Goal: Task Accomplishment & Management: Manage account settings

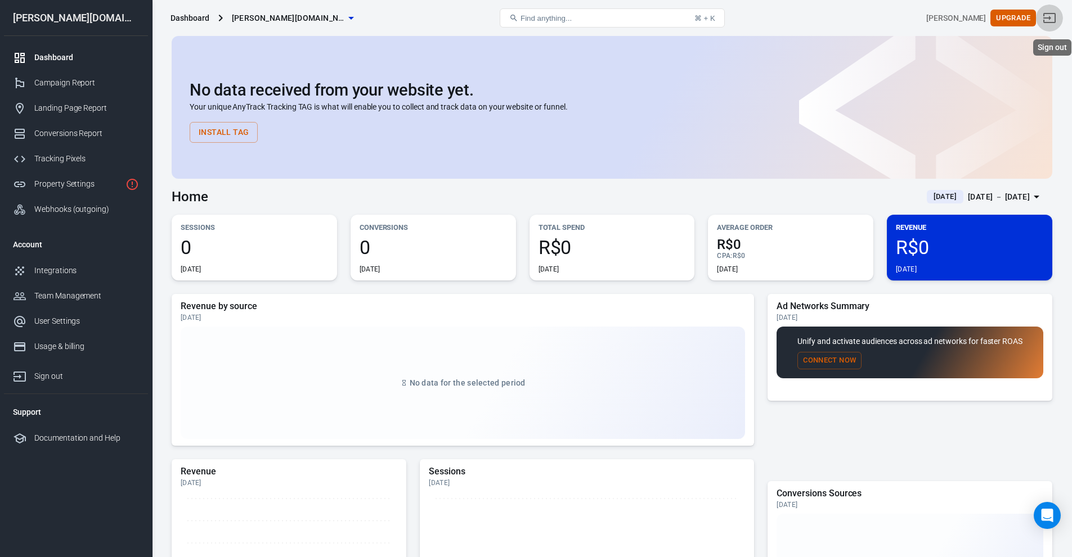
click at [1056, 21] on icon "Sign out" at bounding box center [1049, 18] width 14 height 14
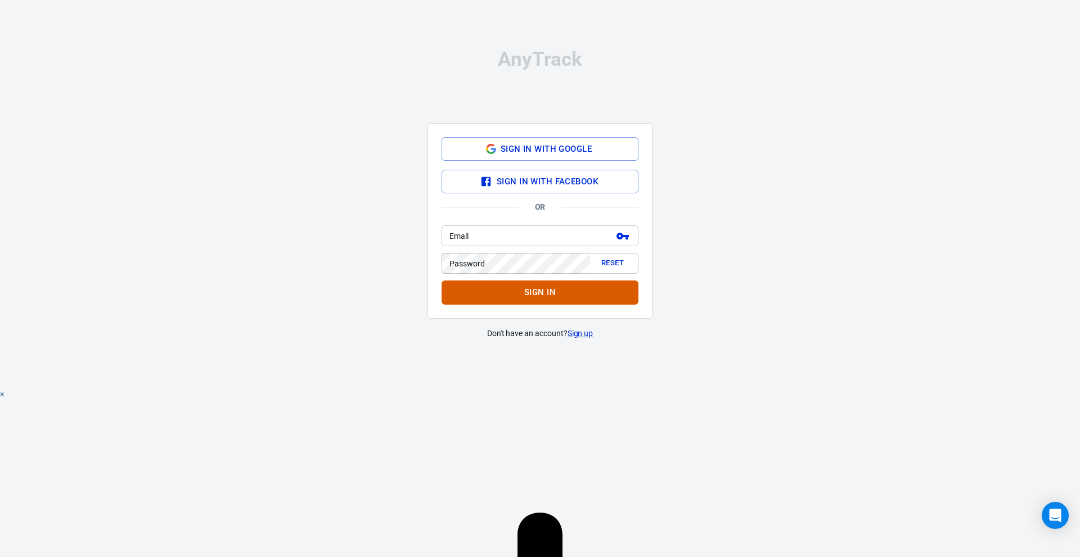
click at [502, 224] on div "Email Email Password Reset Password" at bounding box center [540, 248] width 197 height 55
click at [536, 246] on input "Email" at bounding box center [525, 236] width 167 height 21
drag, startPoint x: 493, startPoint y: 385, endPoint x: 500, endPoint y: 380, distance: 8.8
click at [493, 383] on div "AnyTrack We noticed you're using AdBlock. Please, disable it to avoid any error…" at bounding box center [540, 194] width 225 height 389
click at [586, 333] on link "Sign up" at bounding box center [581, 334] width 26 height 12
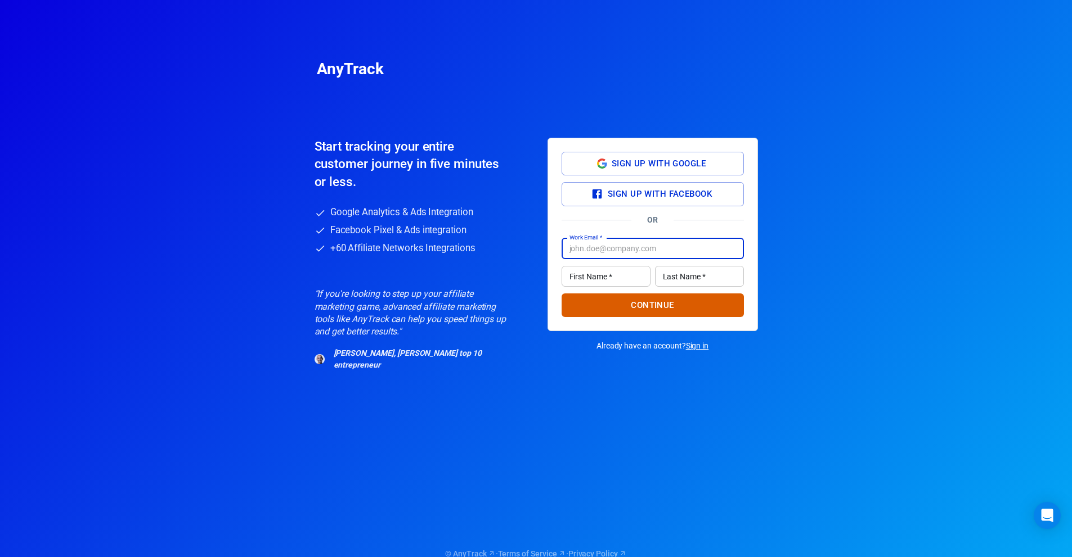
click at [633, 246] on input "Work Email   *" at bounding box center [652, 249] width 182 height 21
click at [617, 251] on input "[PERSON_NAME][EMAIL_ADDRESS][DOMAIN_NAME]" at bounding box center [652, 249] width 182 height 21
type input "[EMAIL_ADDRESS][DOMAIN_NAME]"
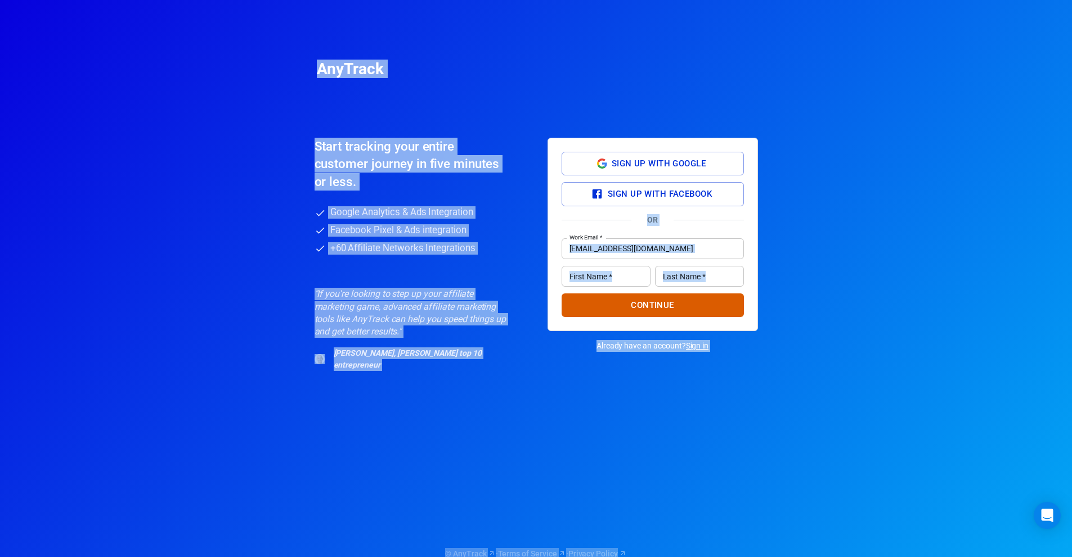
drag, startPoint x: 291, startPoint y: 55, endPoint x: 683, endPoint y: 469, distance: 570.6
click at [684, 469] on div "AnyTrack Start tracking your entire customer journey in five minutes or less. G…" at bounding box center [536, 296] width 506 height 592
click at [350, 158] on h6 "Start tracking your entire customer journey in five minutes or less." at bounding box center [406, 164] width 185 height 53
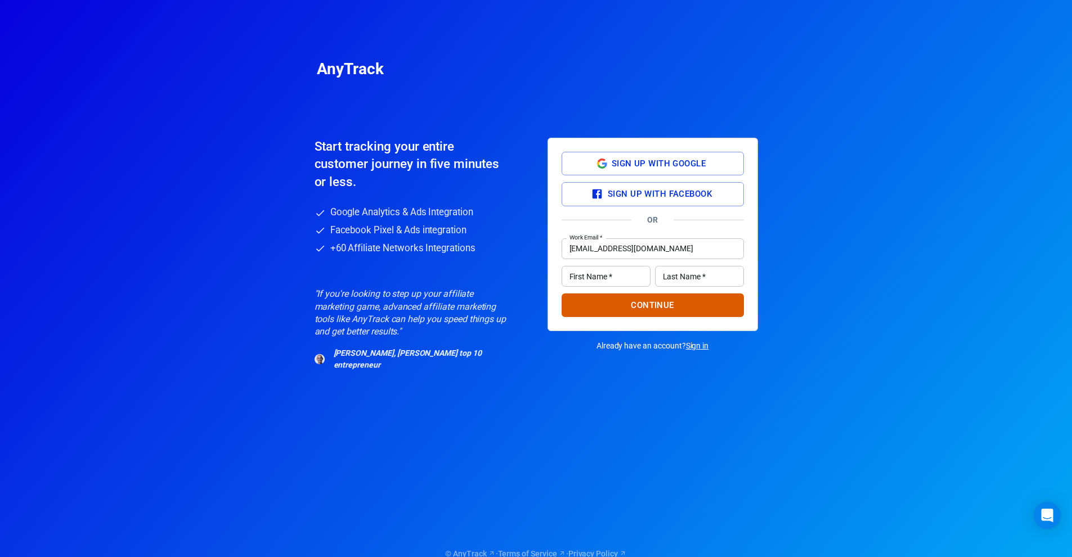
click at [452, 104] on div "AnyTrack Start tracking your entire customer journey in five minutes or less. G…" at bounding box center [536, 296] width 506 height 592
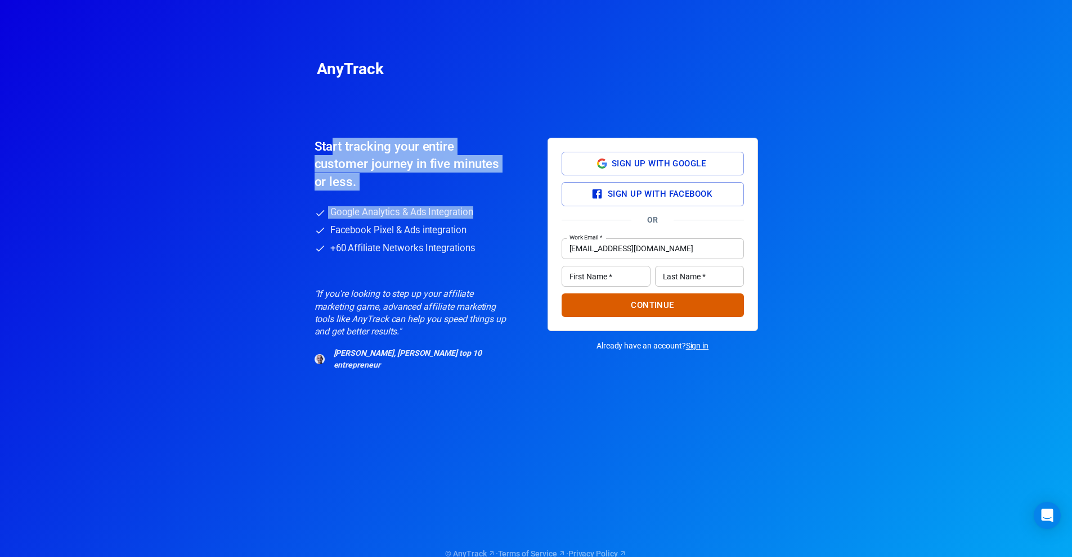
drag, startPoint x: 326, startPoint y: 138, endPoint x: 456, endPoint y: 214, distance: 151.3
click at [482, 216] on div "AnyTrack Start tracking your entire customer journey in five minutes or less. G…" at bounding box center [536, 296] width 506 height 592
drag, startPoint x: 364, startPoint y: 162, endPoint x: 372, endPoint y: 166, distance: 8.8
click at [365, 162] on h6 "Start tracking your entire customer journey in five minutes or less." at bounding box center [406, 164] width 185 height 53
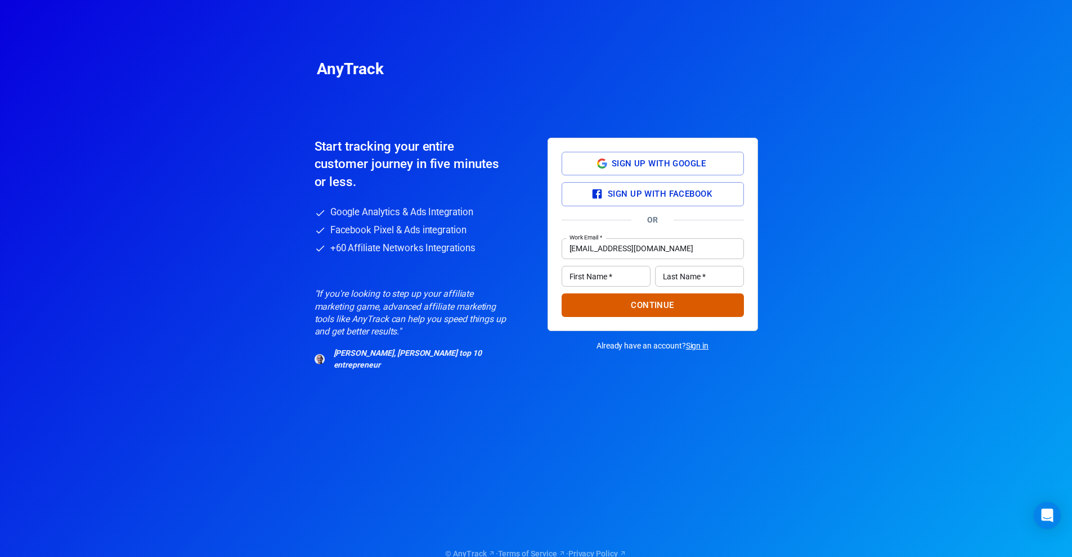
click at [301, 119] on div "AnyTrack Start tracking your entire customer journey in five minutes or less. G…" at bounding box center [536, 296] width 506 height 592
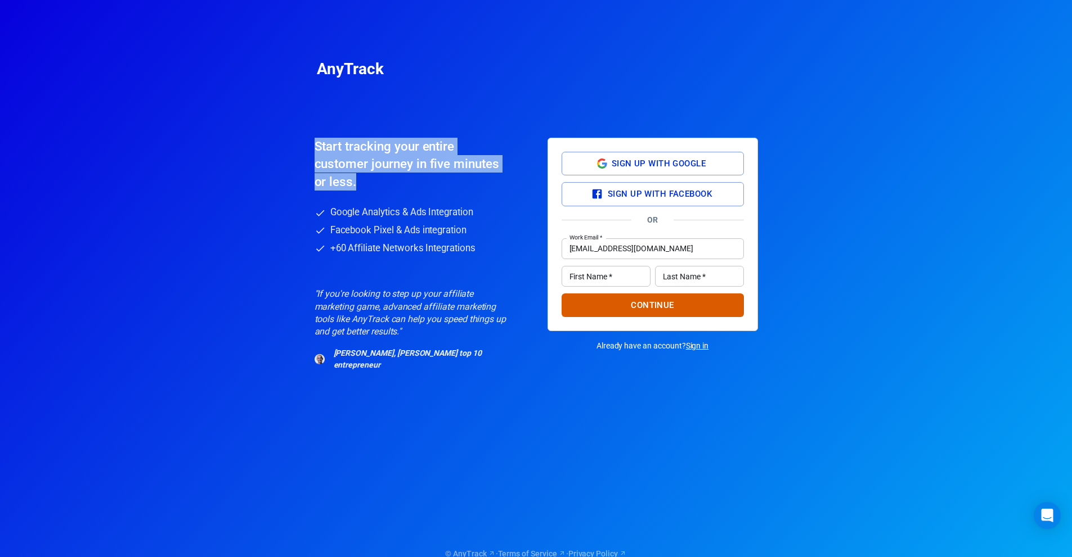
drag, startPoint x: 299, startPoint y: 143, endPoint x: 406, endPoint y: 192, distance: 117.8
click at [404, 190] on div "AnyTrack Start tracking your entire customer journey in five minutes or less. G…" at bounding box center [536, 296] width 506 height 592
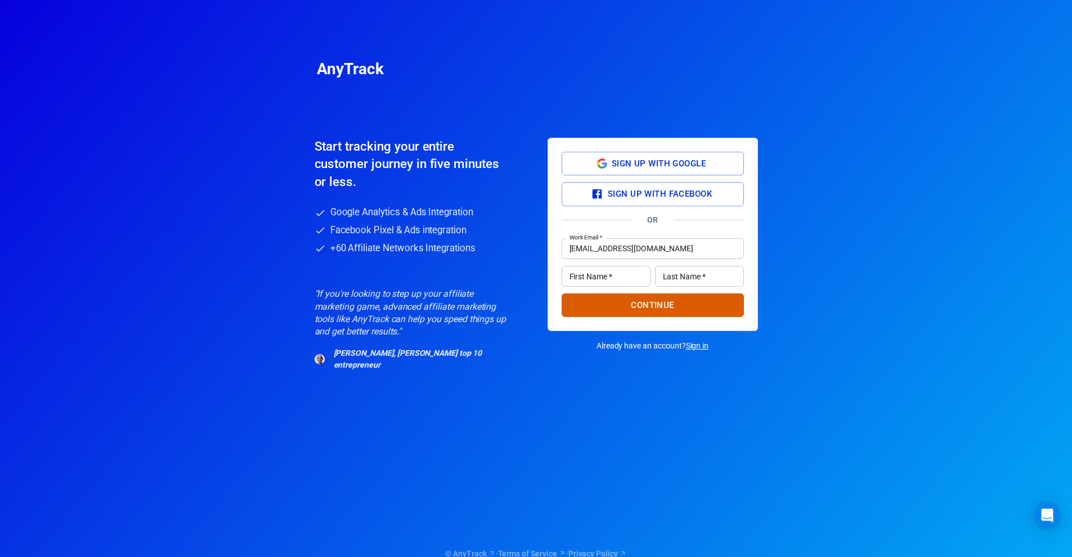
click at [427, 197] on div "Start tracking your entire customer journey in five minutes or less. Google Ana…" at bounding box center [419, 254] width 210 height 233
click at [420, 190] on h6 "Start tracking your entire customer journey in five minutes or less." at bounding box center [406, 164] width 185 height 53
click at [428, 186] on h6 "Start tracking your entire customer journey in five minutes or less." at bounding box center [406, 164] width 185 height 53
click at [429, 187] on h6 "Start tracking your entire customer journey in five minutes or less." at bounding box center [406, 164] width 185 height 53
click at [429, 188] on h6 "Start tracking your entire customer journey in five minutes or less." at bounding box center [406, 164] width 185 height 53
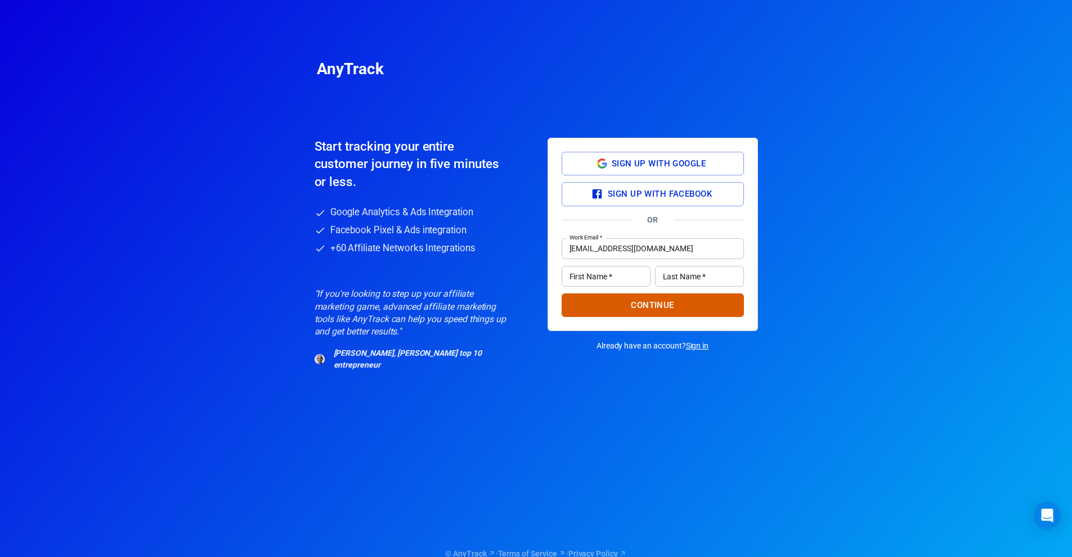
click at [435, 213] on li "Google Analytics & Ads Integration" at bounding box center [419, 212] width 210 height 12
drag, startPoint x: 443, startPoint y: 217, endPoint x: 444, endPoint y: 222, distance: 5.7
click at [443, 216] on li "Google Analytics & Ads Integration" at bounding box center [419, 212] width 210 height 12
click at [445, 244] on li "+60 Affiliate Networks Integrations" at bounding box center [419, 248] width 210 height 12
click at [445, 273] on div "Start tracking your entire customer journey in five minutes or less. Google Ana…" at bounding box center [419, 254] width 210 height 233
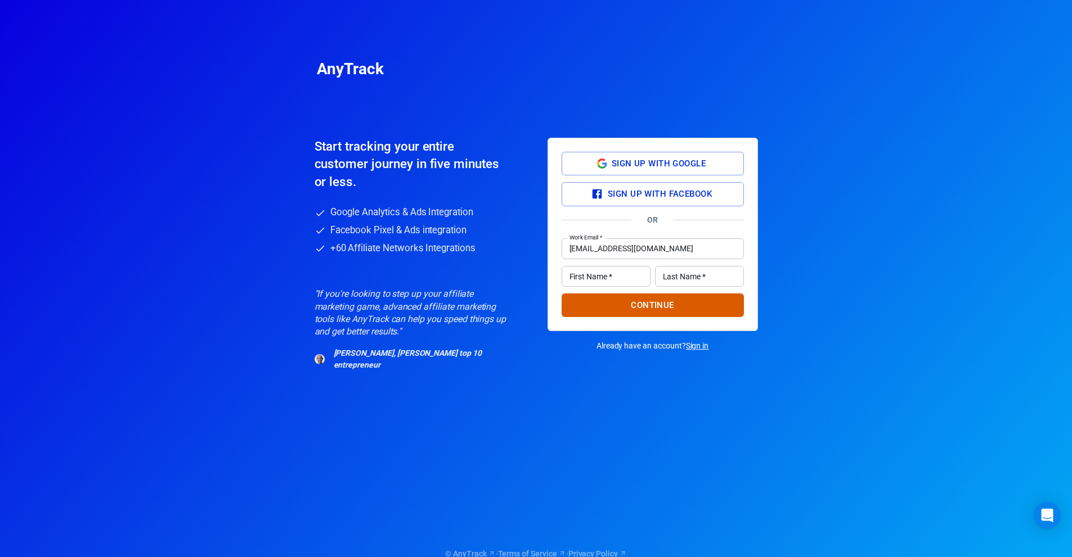
click at [446, 296] on p ""If you're looking to step up your affiliate marketing game, advanced affiliate…" at bounding box center [410, 313] width 192 height 51
